Goal: Transaction & Acquisition: Obtain resource

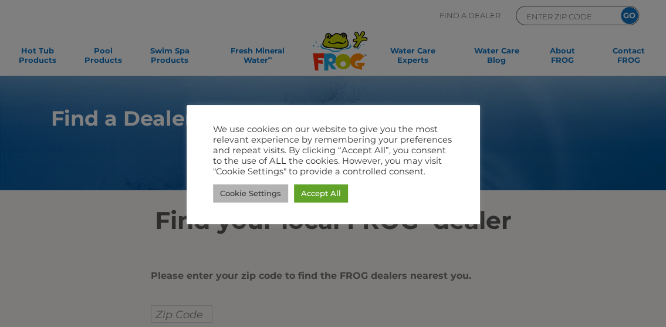
click at [261, 194] on link "Cookie Settings" at bounding box center [250, 193] width 75 height 18
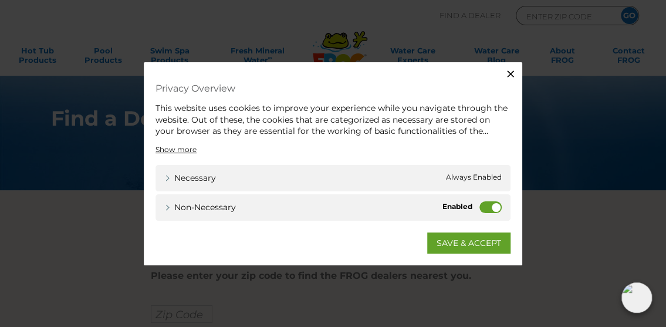
click at [495, 205] on label "Non-necessary" at bounding box center [490, 207] width 22 height 12
click at [0, 0] on input "Non-necessary" at bounding box center [0, 0] width 0 height 0
click at [474, 242] on link "SAVE & ACCEPT" at bounding box center [468, 242] width 83 height 21
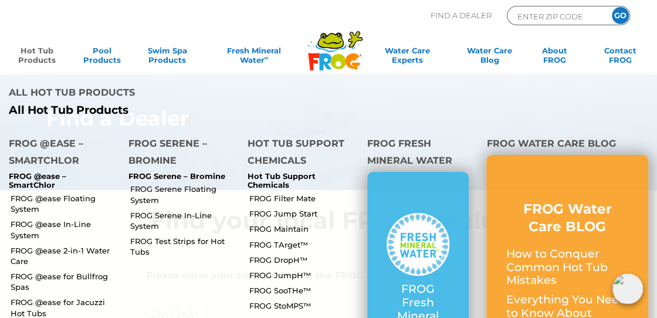
click at [43, 50] on link "Hot Tub Products" at bounding box center [37, 57] width 50 height 23
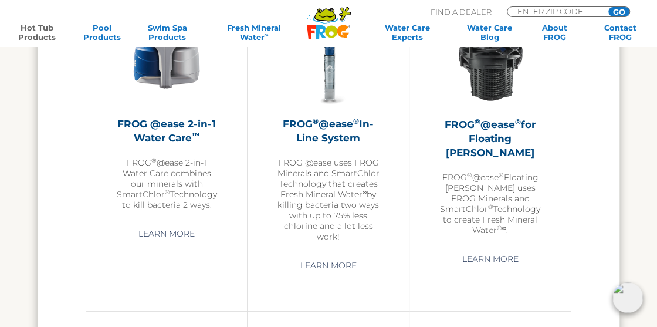
scroll to position [1481, 0]
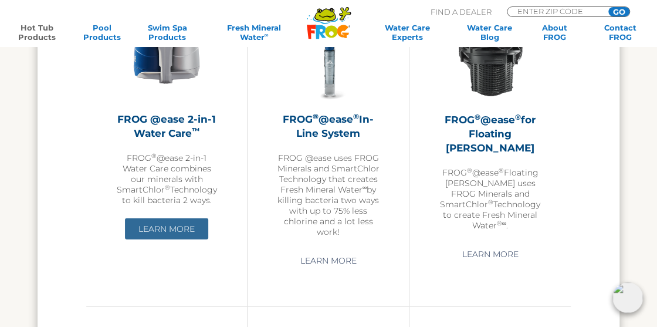
click at [157, 220] on link "Learn More" at bounding box center [166, 228] width 83 height 21
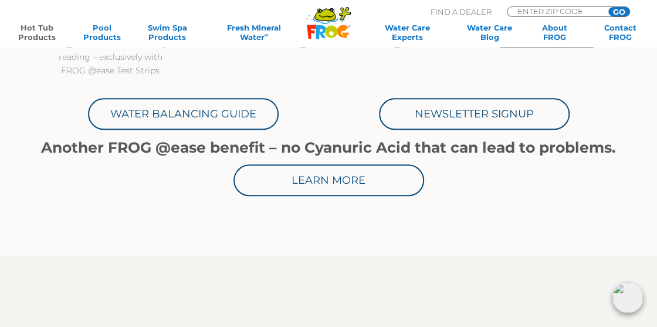
scroll to position [548, 0]
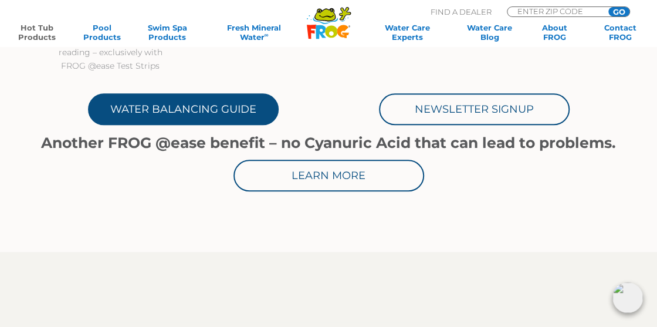
click at [219, 111] on link "Water Balancing Guide" at bounding box center [183, 109] width 191 height 32
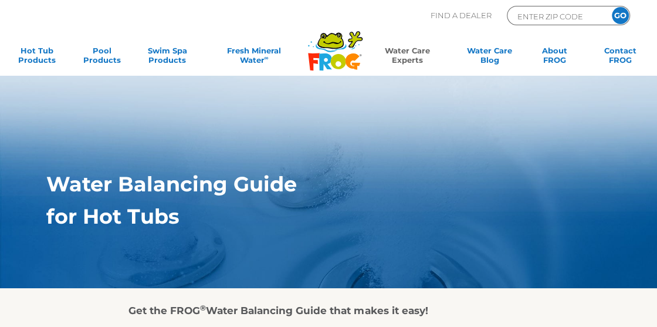
drag, startPoint x: 448, startPoint y: 134, endPoint x: 553, endPoint y: 119, distance: 106.7
click at [521, 120] on section "Water Balancing Guide for Hot Tubs" at bounding box center [328, 181] width 657 height 213
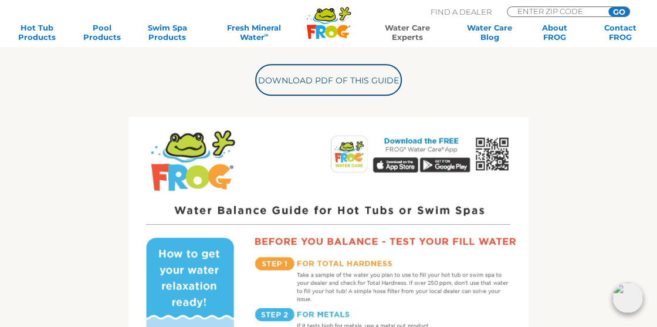
scroll to position [395, 0]
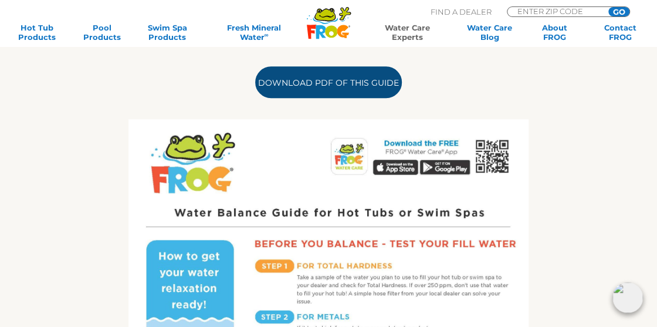
click at [298, 81] on link "Download PDF of this Guide" at bounding box center [328, 82] width 147 height 32
